Goal: Task Accomplishment & Management: Use online tool/utility

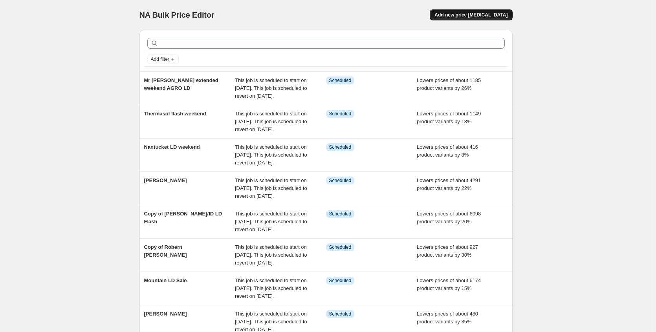
click at [462, 13] on span "Add new price [MEDICAL_DATA]" at bounding box center [471, 15] width 73 height 6
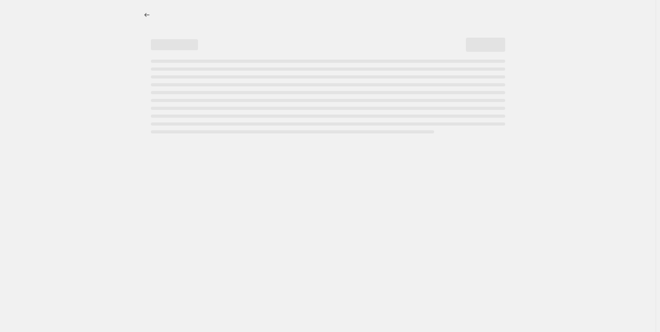
select select "percentage"
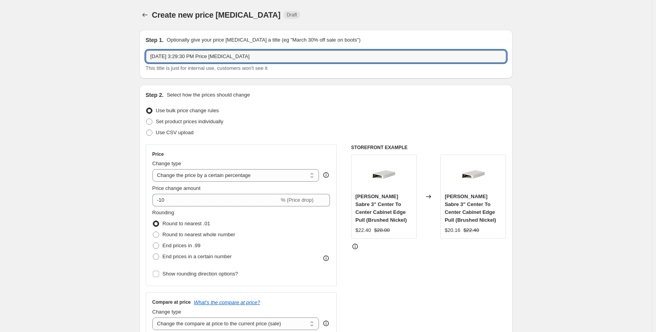
drag, startPoint x: 263, startPoint y: 55, endPoint x: 141, endPoint y: 61, distance: 122.7
type input "Craftmade LD weekend"
click at [203, 198] on input "-10" at bounding box center [215, 200] width 127 height 13
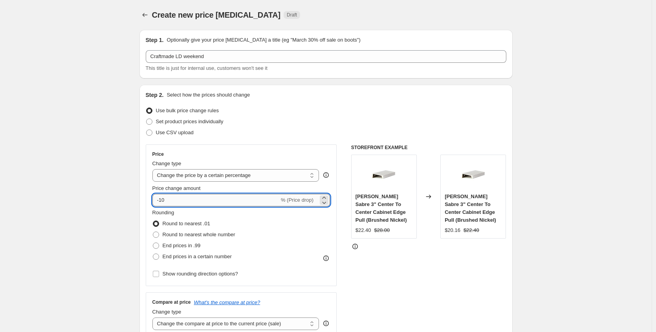
type input "-1"
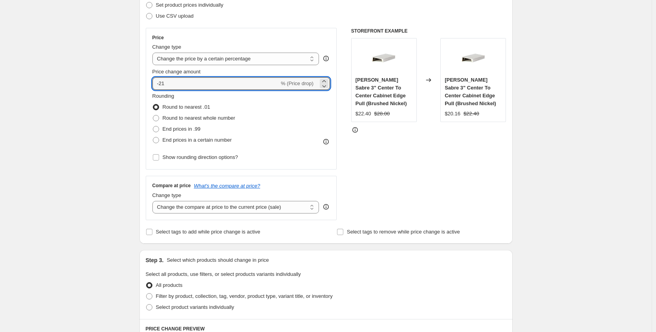
scroll to position [118, 0]
type input "-21"
click at [187, 206] on select "Change the compare at price to the current price (sale) Change the compare at p…" at bounding box center [235, 206] width 167 height 13
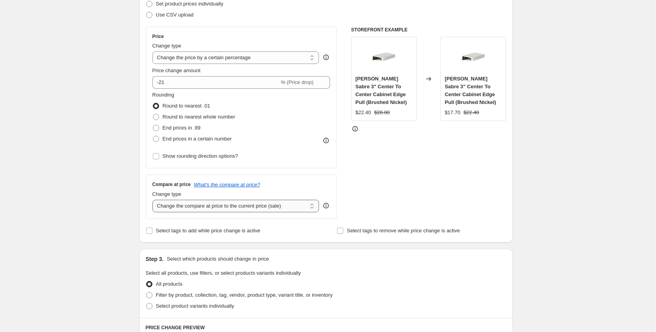
select select "no_change"
click at [154, 200] on select "Change the compare at price to the current price (sale) Change the compare at p…" at bounding box center [235, 206] width 167 height 13
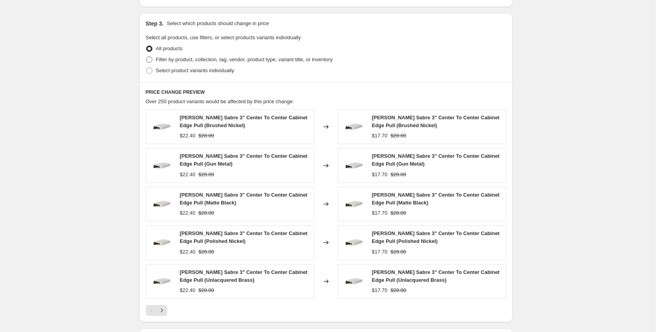
click at [195, 61] on span "Filter by product, collection, tag, vendor, product type, variant title, or inv…" at bounding box center [244, 60] width 177 height 6
click at [147, 57] on input "Filter by product, collection, tag, vendor, product type, variant title, or inv…" at bounding box center [146, 57] width 0 height 0
radio input "true"
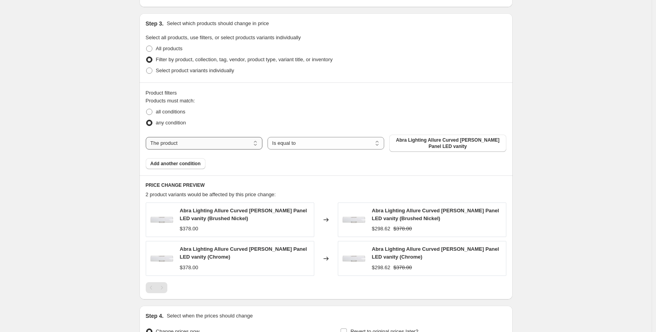
click at [186, 147] on select "The product The product's collection The product's tag The product's vendor The…" at bounding box center [204, 143] width 117 height 13
select select "collection"
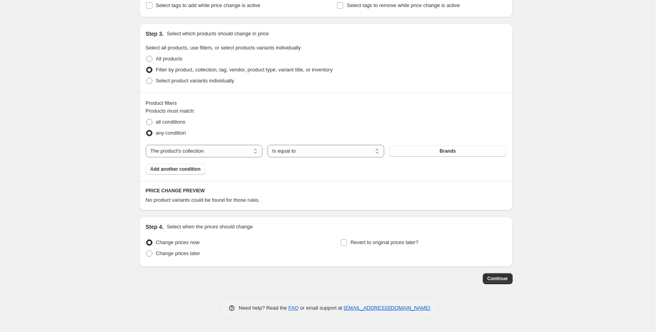
scroll to position [343, 0]
click at [437, 140] on div "Products must match: all conditions any condition The product The product's col…" at bounding box center [326, 141] width 361 height 68
click at [436, 151] on button "Brands" at bounding box center [447, 151] width 117 height 11
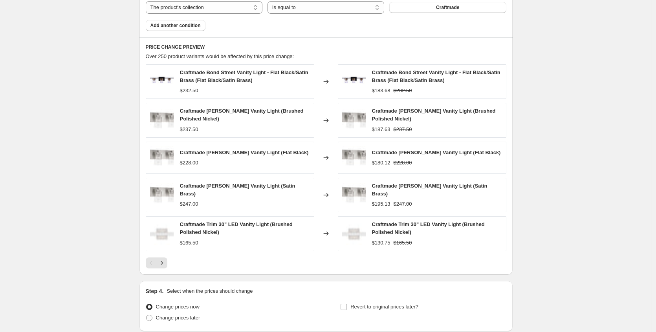
scroll to position [549, 0]
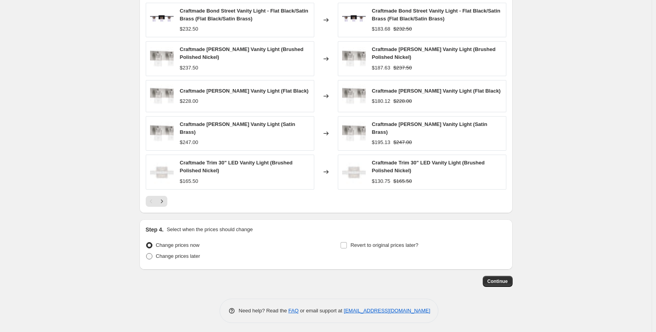
click at [184, 256] on span "Change prices later" at bounding box center [178, 256] width 44 height 6
click at [147, 254] on input "Change prices later" at bounding box center [146, 253] width 0 height 0
radio input "true"
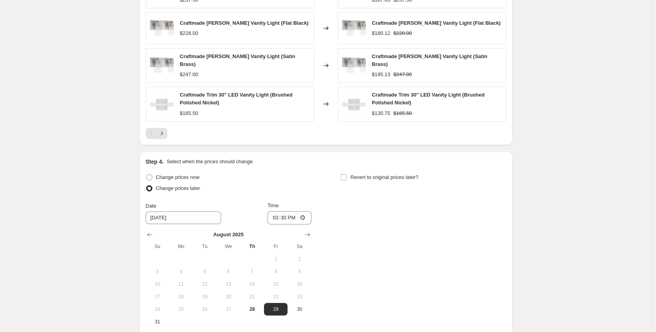
scroll to position [696, 0]
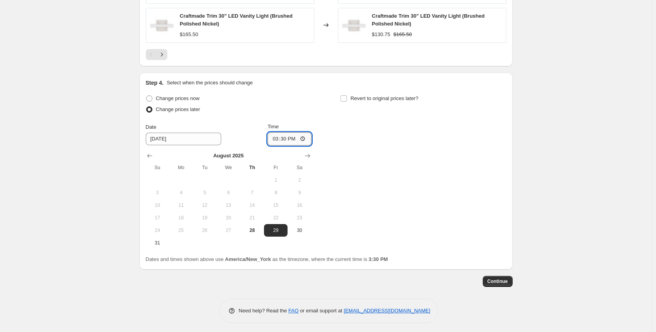
click at [308, 139] on input "15:30" at bounding box center [290, 138] width 44 height 13
type input "22:35"
click at [355, 145] on div "Change prices now Change prices later Date [DATE] Time 22:35 [DATE] Su Mo Tu We…" at bounding box center [326, 171] width 361 height 156
click at [346, 96] on input "Revert to original prices later?" at bounding box center [344, 99] width 6 height 6
checkbox input "true"
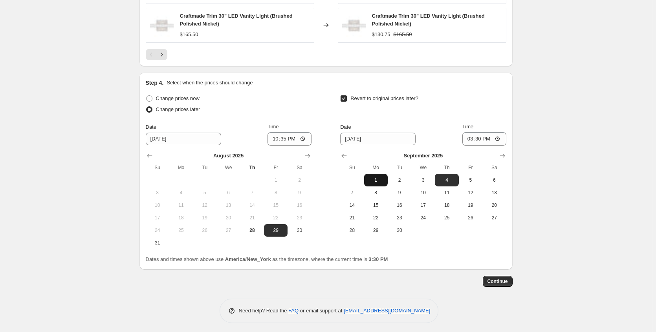
click at [383, 174] on button "1" at bounding box center [376, 180] width 24 height 13
type input "[DATE]"
click at [504, 279] on span "Continue" at bounding box center [498, 282] width 20 height 6
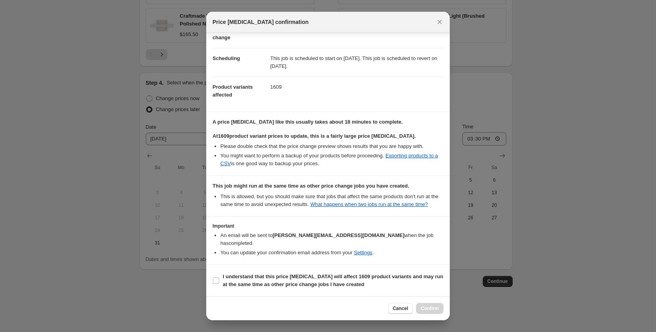
scroll to position [56, 0]
click at [301, 292] on section "I understand that this price [MEDICAL_DATA] will affect 1609 product variants a…" at bounding box center [328, 280] width 244 height 31
click at [308, 281] on span "I understand that this price [MEDICAL_DATA] will affect 1609 product variants a…" at bounding box center [333, 281] width 221 height 16
click at [219, 281] on input "I understand that this price [MEDICAL_DATA] will affect 1609 product variants a…" at bounding box center [216, 281] width 6 height 6
checkbox input "true"
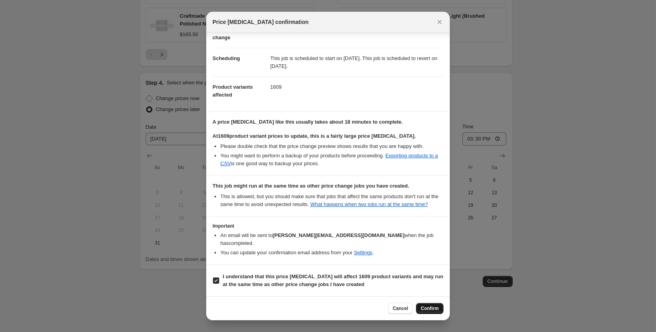
click at [425, 307] on span "Confirm" at bounding box center [430, 309] width 18 height 6
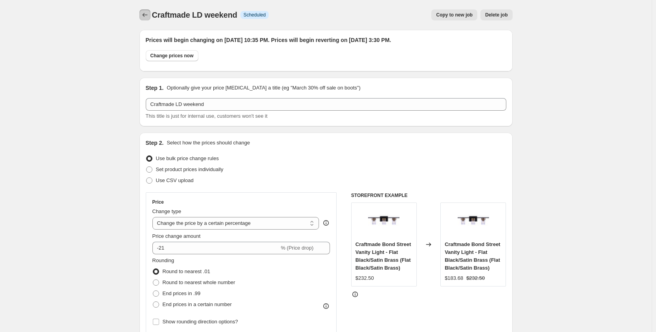
click at [146, 13] on icon "Price change jobs" at bounding box center [145, 15] width 8 height 8
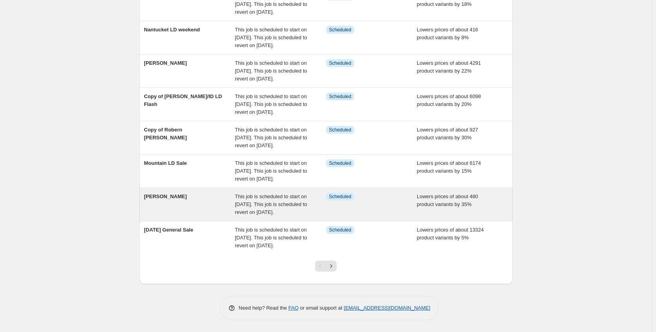
scroll to position [230, 0]
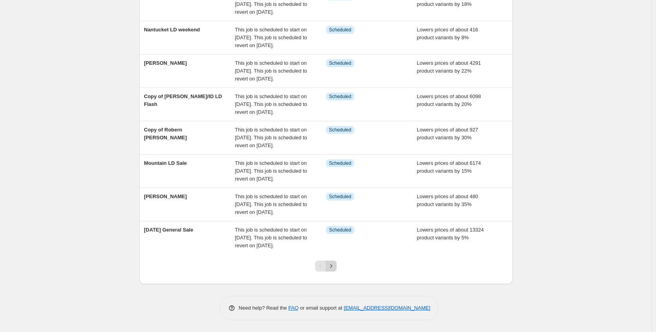
click at [335, 270] on icon "Next" at bounding box center [331, 267] width 8 height 8
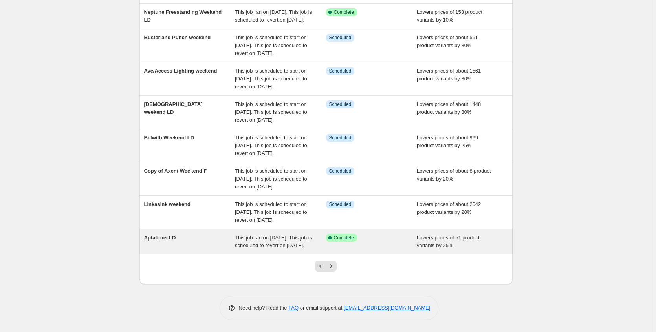
scroll to position [197, 0]
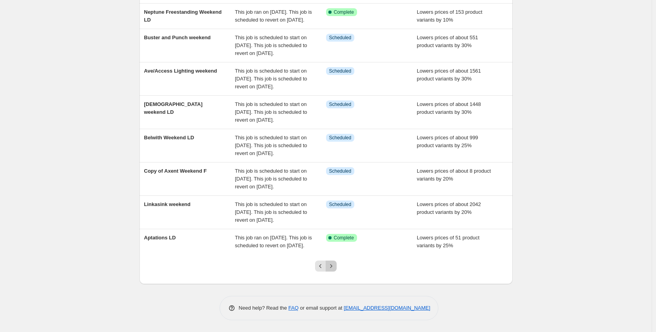
click at [335, 270] on icon "Next" at bounding box center [331, 267] width 8 height 8
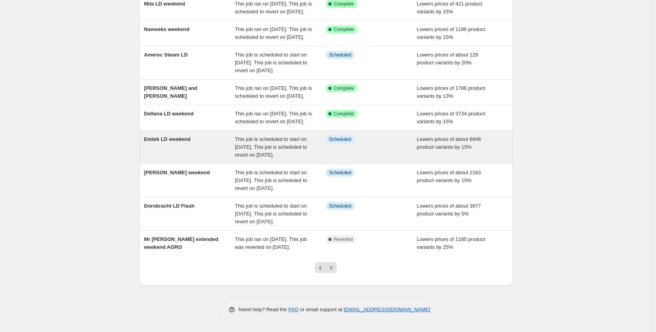
scroll to position [157, 0]
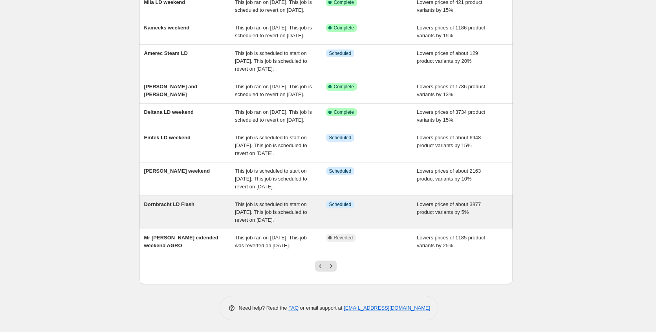
click at [217, 224] on div "Dornbracht LD Flash" at bounding box center [189, 213] width 91 height 24
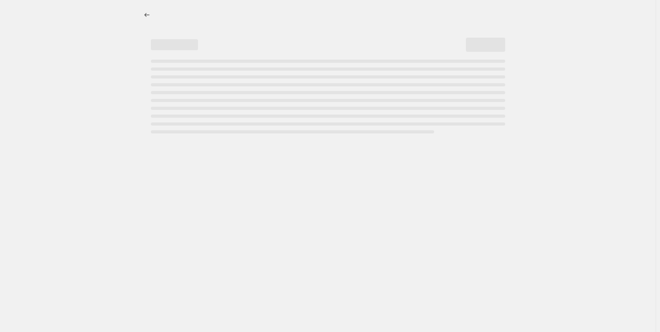
select select "percentage"
select select "no_change"
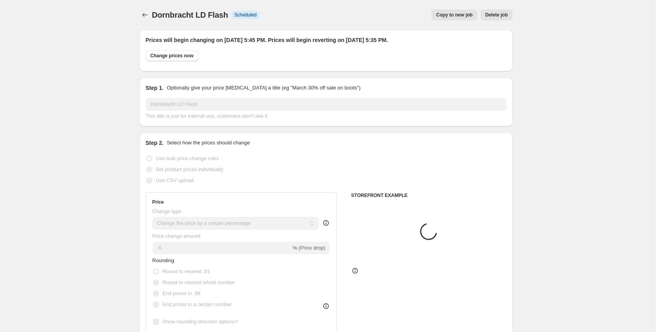
select select "collection"
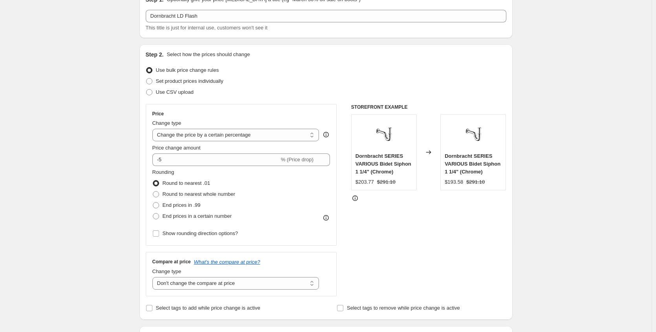
scroll to position [197, 0]
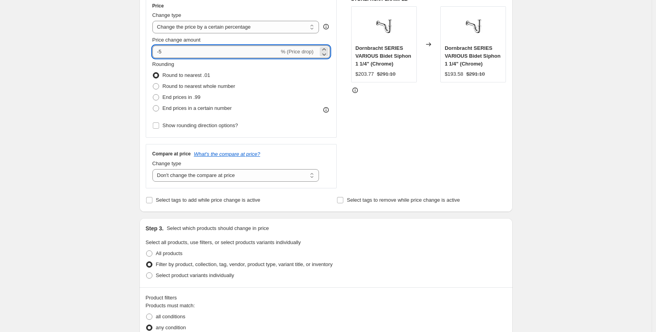
click at [169, 51] on input "-5" at bounding box center [215, 52] width 127 height 13
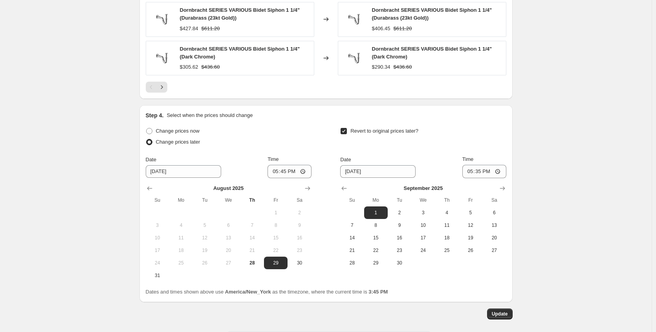
scroll to position [749, 0]
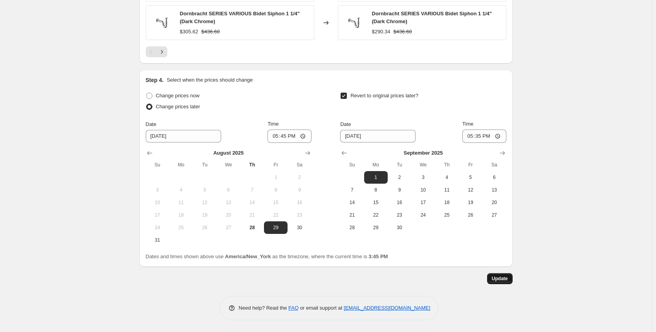
type input "-2"
click at [507, 284] on button "Update" at bounding box center [500, 279] width 26 height 11
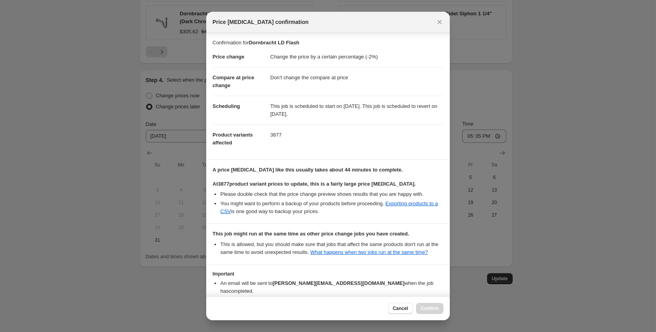
scroll to position [56, 0]
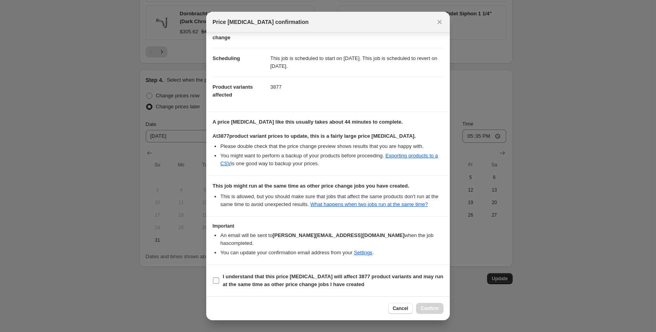
click at [287, 283] on b "I understand that this price change job will affect 3877 product variants and m…" at bounding box center [333, 281] width 221 height 14
click at [219, 283] on input "I understand that this price change job will affect 3877 product variants and m…" at bounding box center [216, 281] width 6 height 6
checkbox input "true"
click at [433, 309] on span "Confirm" at bounding box center [430, 309] width 18 height 6
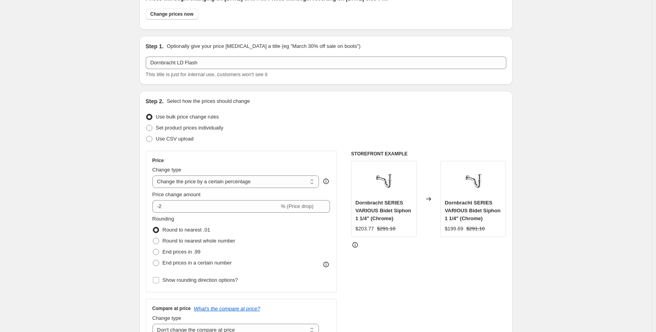
scroll to position [0, 0]
